Goal: Task Accomplishment & Management: Manage account settings

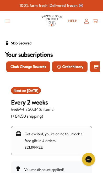
click at [87, 23] on icon at bounding box center [86, 21] width 5 height 5
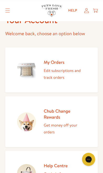
scroll to position [34, 0]
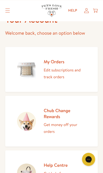
click at [57, 71] on p "Edit subscriptions and track orders" at bounding box center [65, 73] width 43 height 13
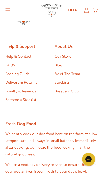
scroll to position [720, 0]
